Goal: Task Accomplishment & Management: Manage account settings

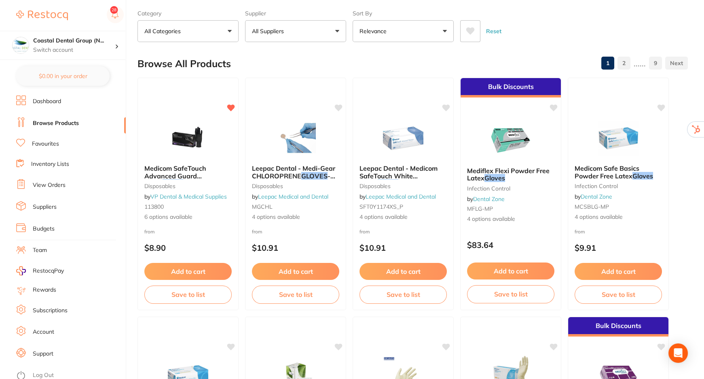
scroll to position [36, 0]
click at [31, 373] on li "Log Out" at bounding box center [69, 375] width 107 height 12
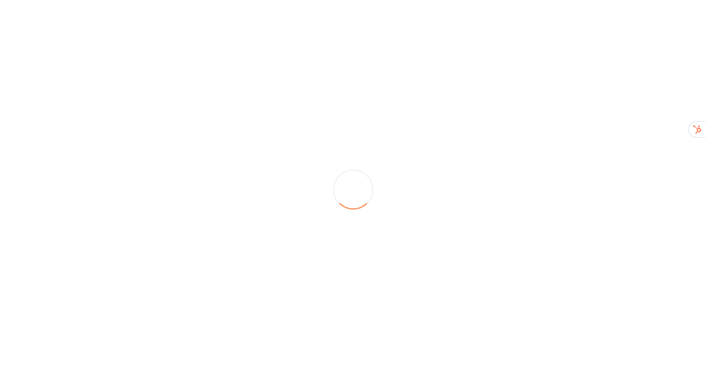
scroll to position [0, 0]
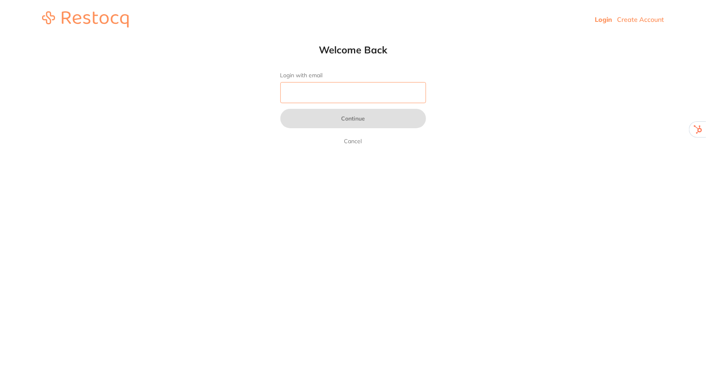
click at [339, 93] on input "Login with email" at bounding box center [353, 92] width 146 height 21
type input "[EMAIL_ADDRESS][DOMAIN_NAME]"
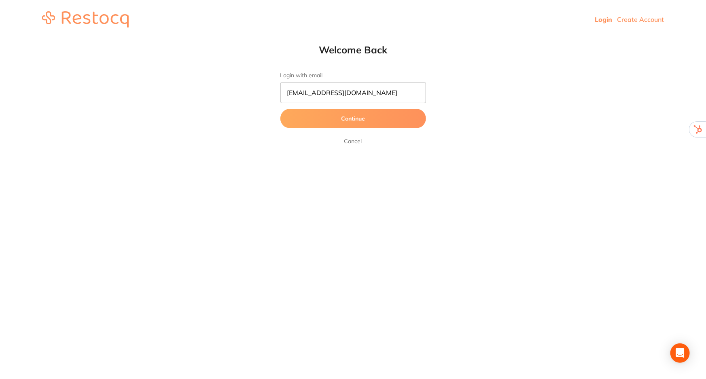
click at [343, 119] on button "Continue" at bounding box center [353, 118] width 146 height 19
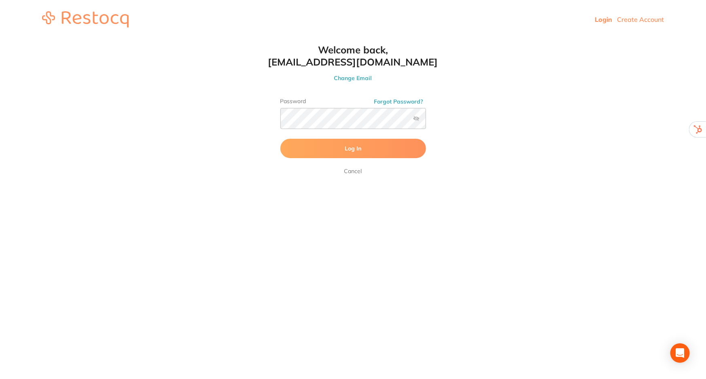
click at [345, 150] on span "Log In" at bounding box center [353, 148] width 17 height 7
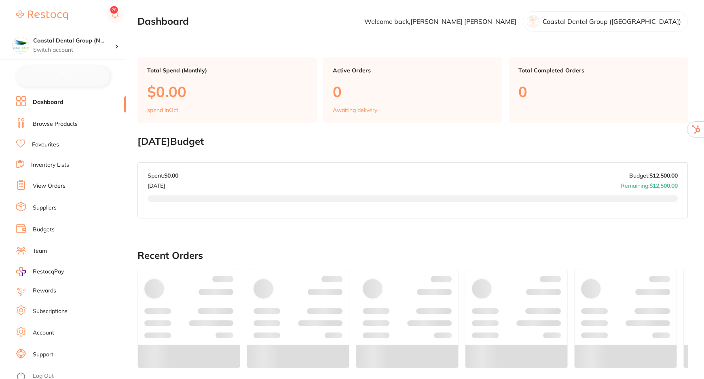
checkbox input "false"
